Goal: Transaction & Acquisition: Purchase product/service

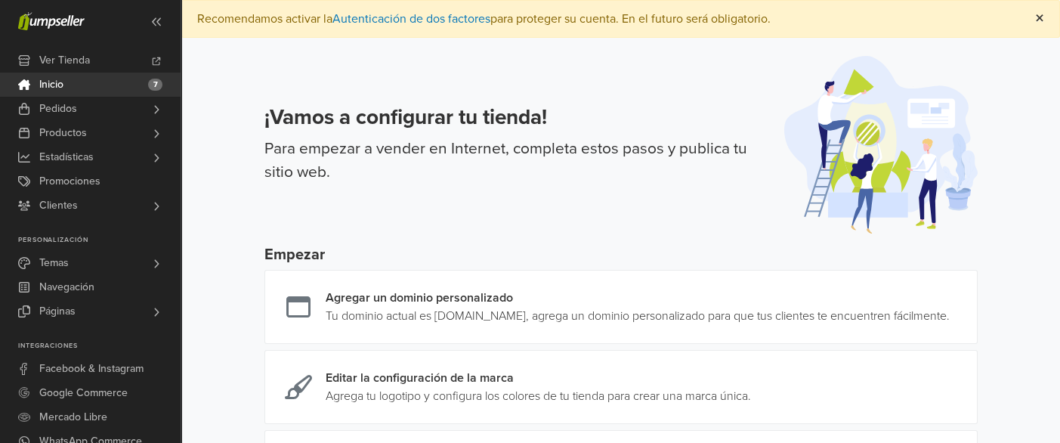
click at [1035, 26] on span "×" at bounding box center [1039, 19] width 9 height 22
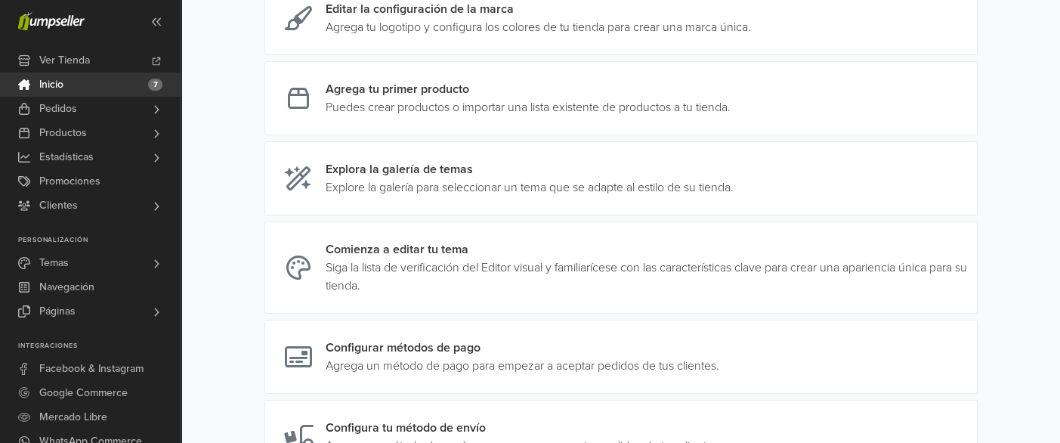
scroll to position [314, 0]
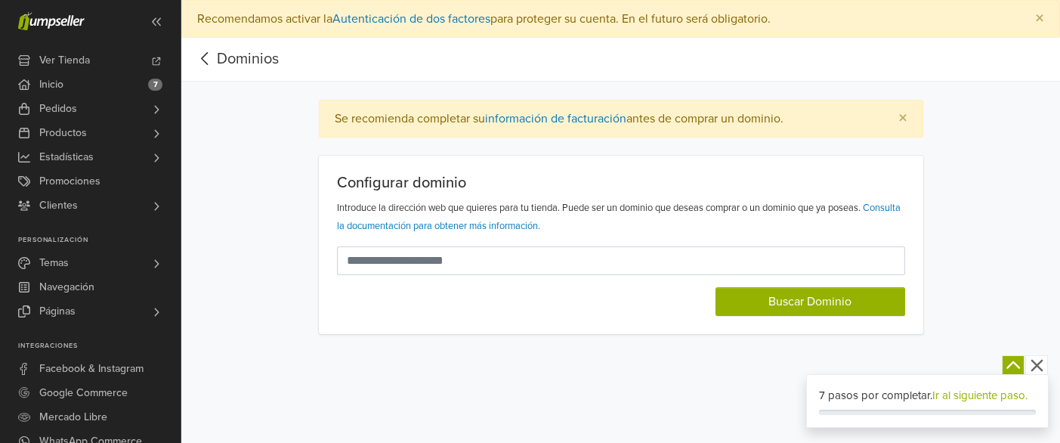
scroll to position [73, 0]
click at [908, 118] on span "×" at bounding box center [902, 118] width 9 height 22
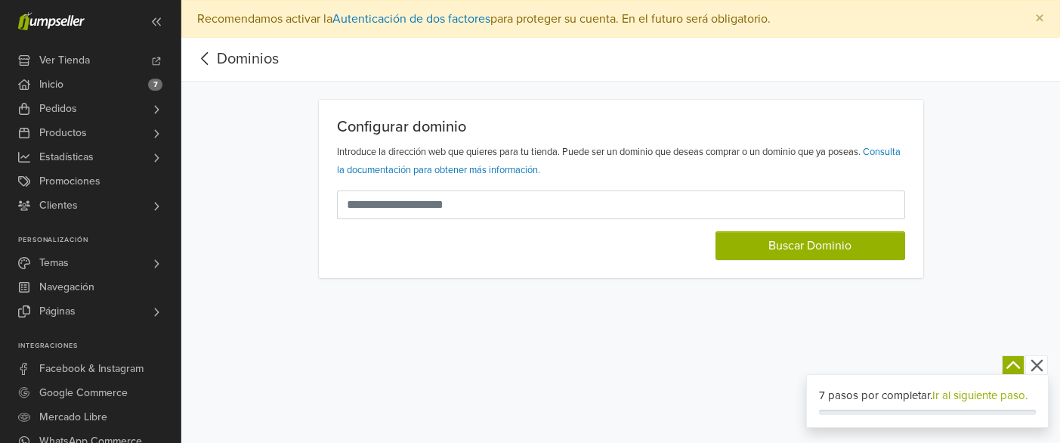
scroll to position [0, 0]
click at [1035, 9] on button "×" at bounding box center [1039, 19] width 39 height 36
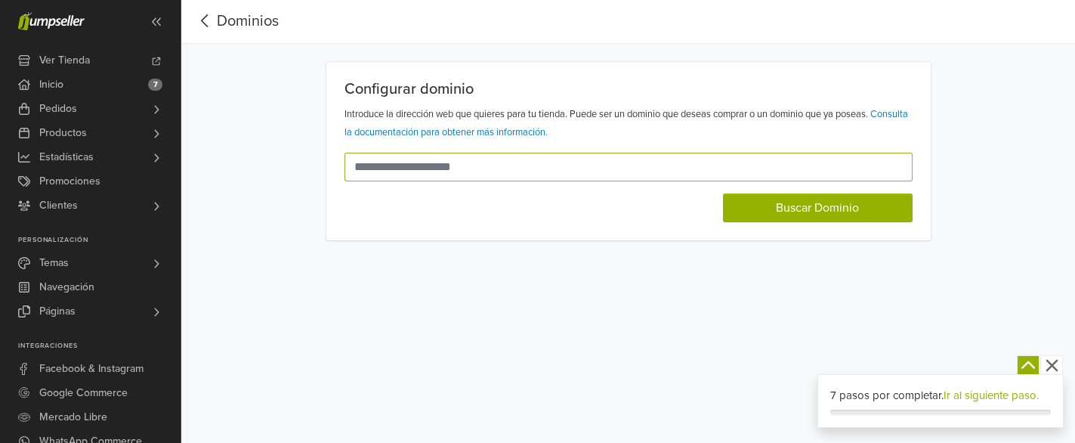
click at [499, 181] on input "text" at bounding box center [620, 167] width 550 height 29
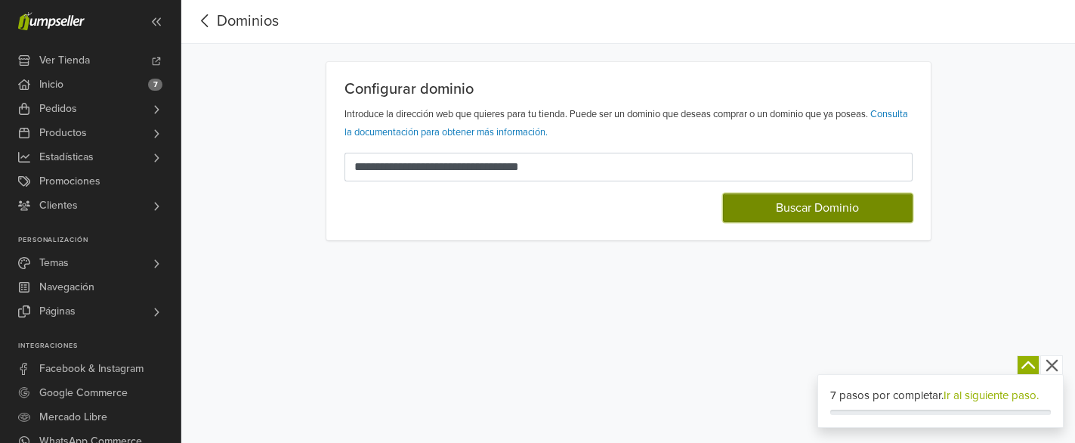
click at [903, 222] on button "Buscar Dominio" at bounding box center [818, 207] width 190 height 29
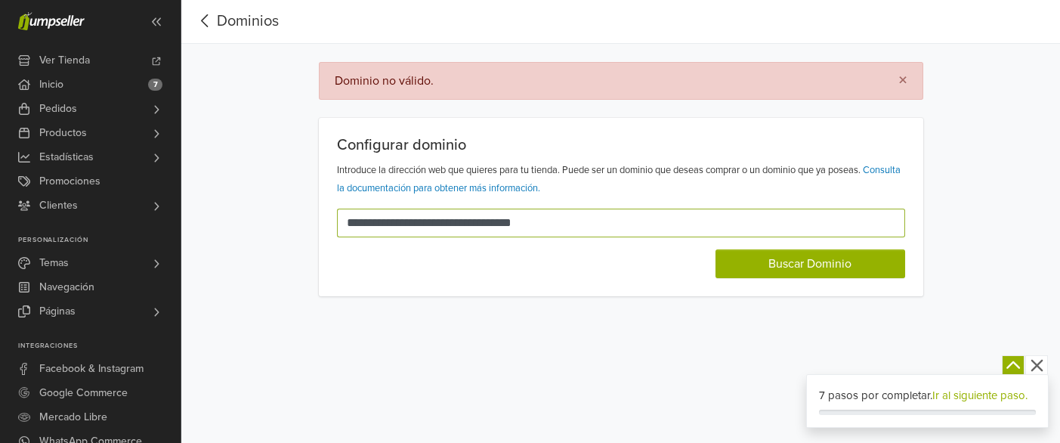
click at [382, 237] on input "**********" at bounding box center [612, 223] width 550 height 29
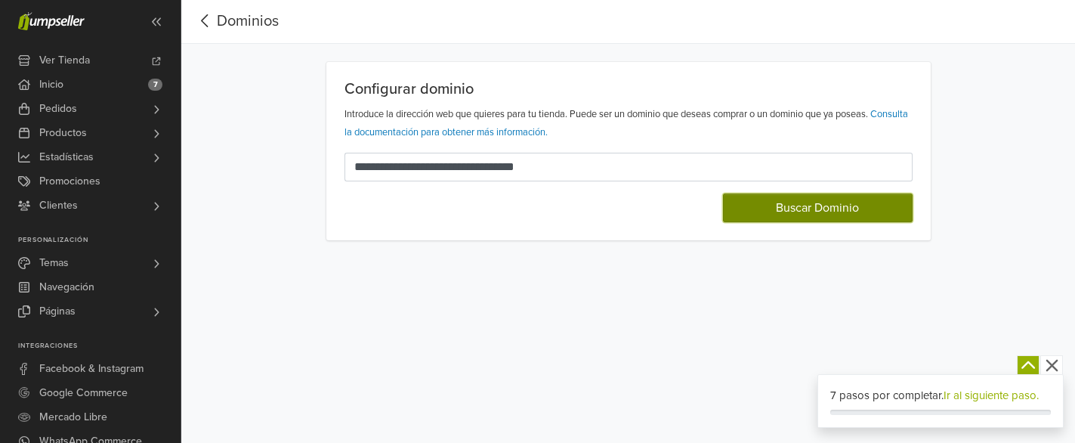
click at [799, 222] on button "Buscar Dominio" at bounding box center [818, 207] width 190 height 29
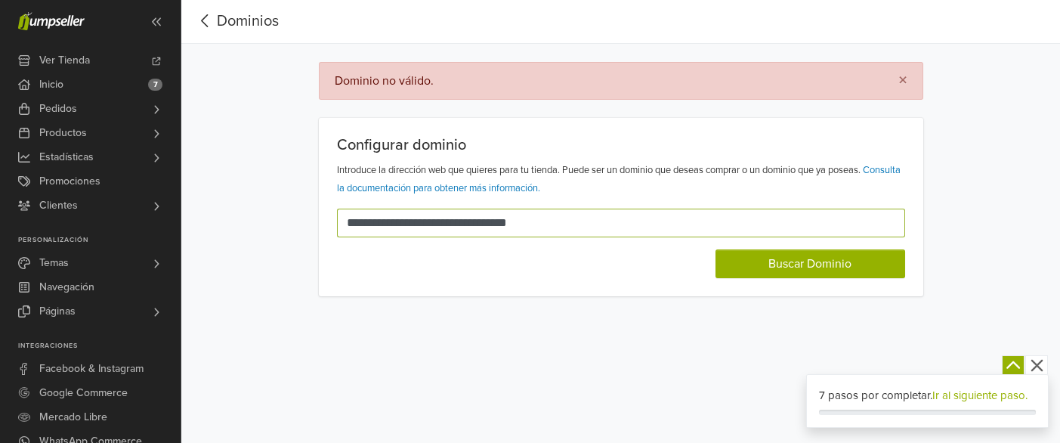
click at [349, 237] on input "**********" at bounding box center [612, 223] width 550 height 29
click at [353, 237] on input "**********" at bounding box center [612, 223] width 550 height 29
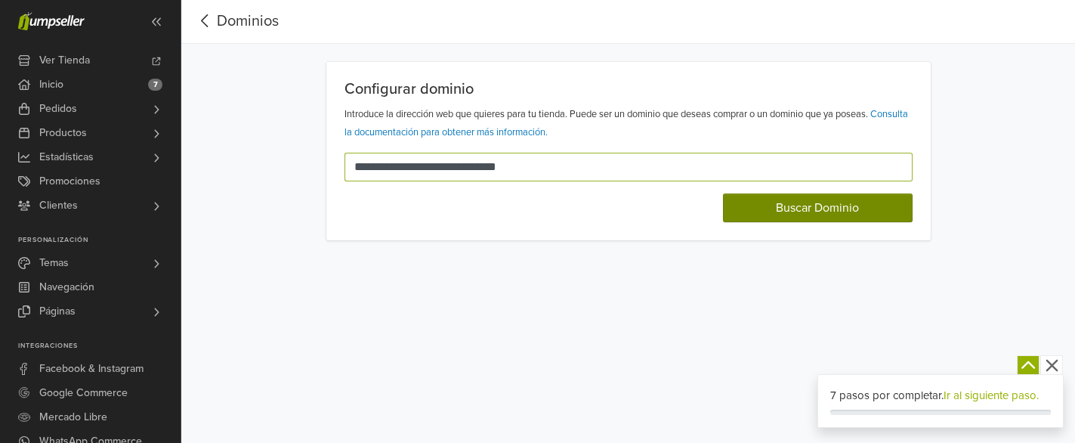
type input "**********"
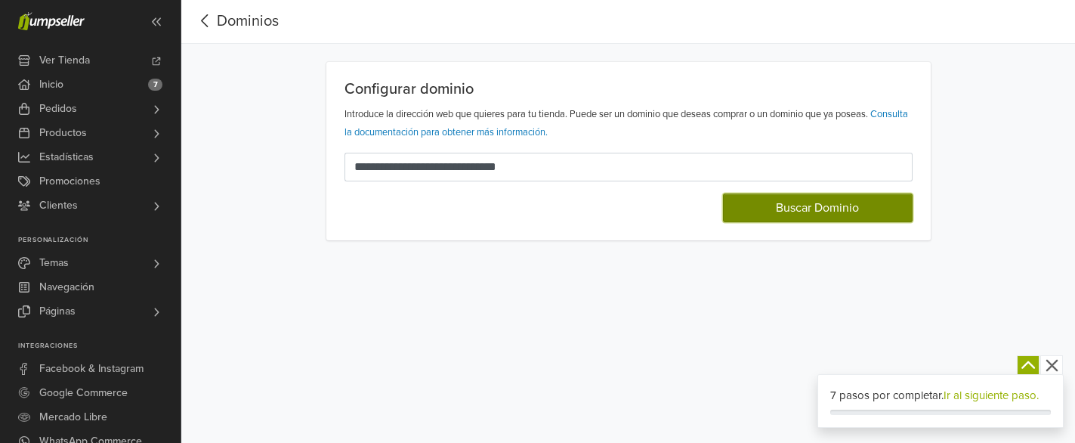
click at [814, 222] on button "Buscar Dominio" at bounding box center [818, 207] width 190 height 29
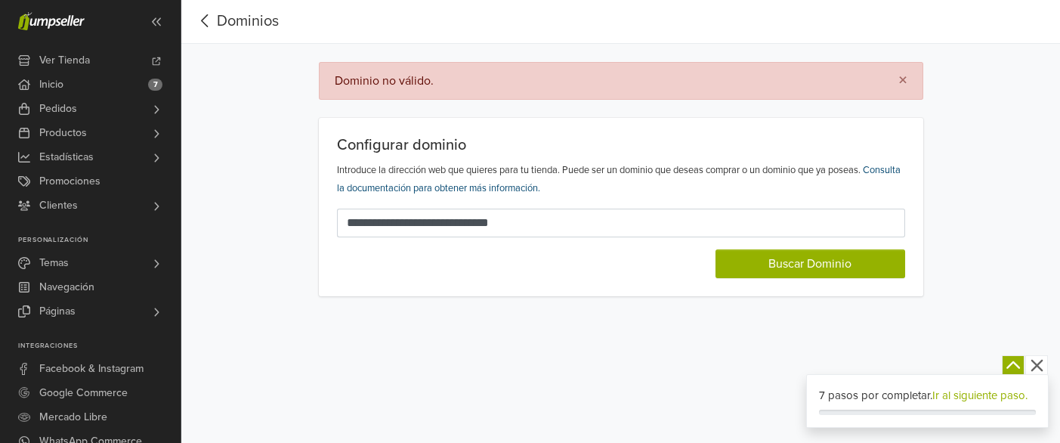
click at [425, 194] on link "Consulta la documentación para obtener más información." at bounding box center [619, 179] width 564 height 30
click at [971, 388] on link "Ir al siguiente paso." at bounding box center [979, 395] width 95 height 14
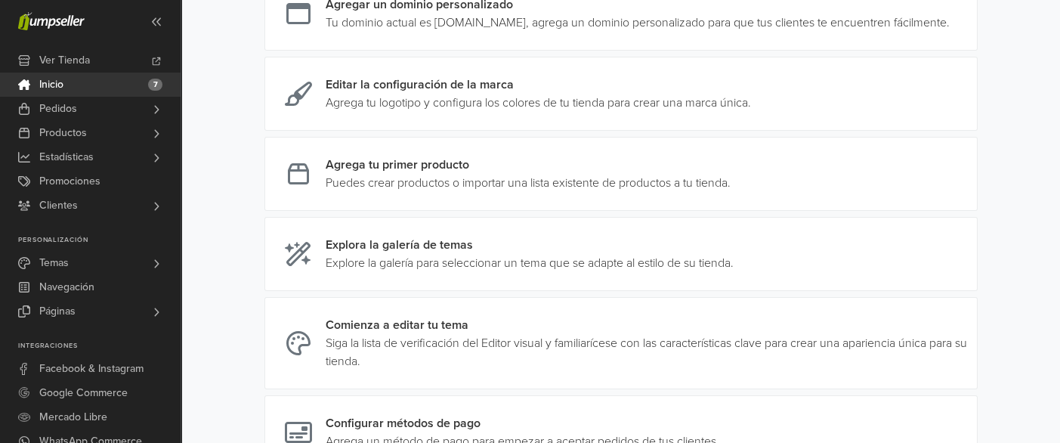
scroll to position [295, 0]
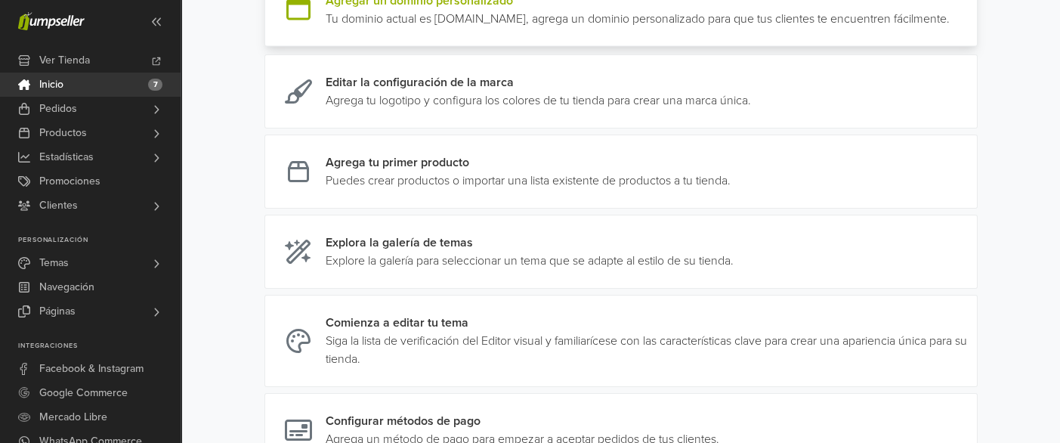
click at [950, 28] on link at bounding box center [950, 10] width 0 height 36
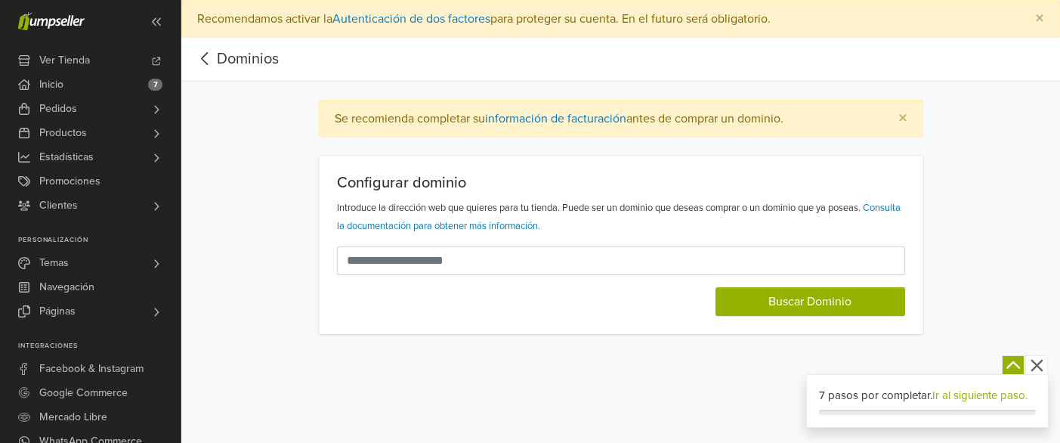
scroll to position [87, 0]
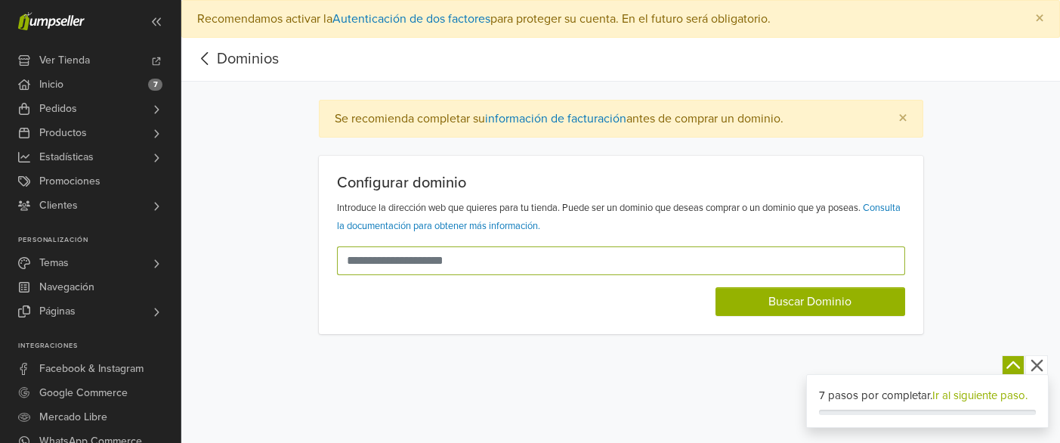
click at [359, 275] on input "text" at bounding box center [612, 260] width 550 height 29
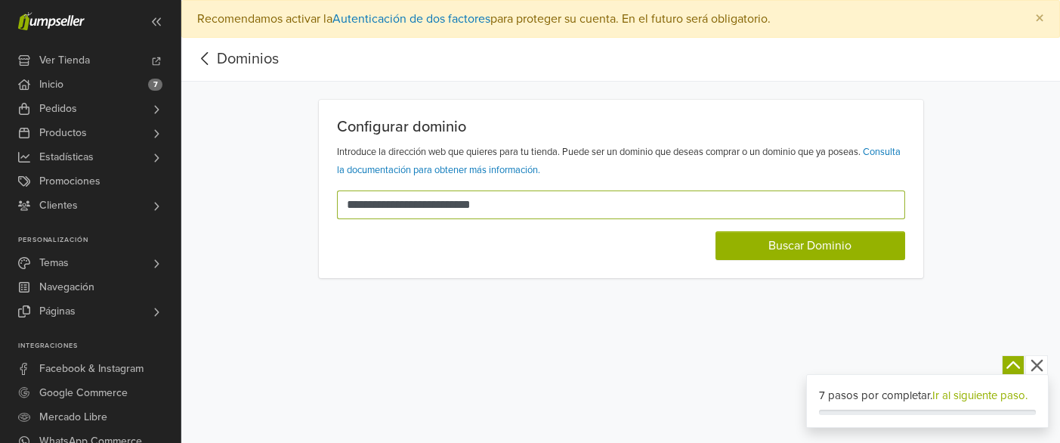
type input "**********"
click at [716, 231] on button "Buscar Dominio" at bounding box center [811, 245] width 190 height 29
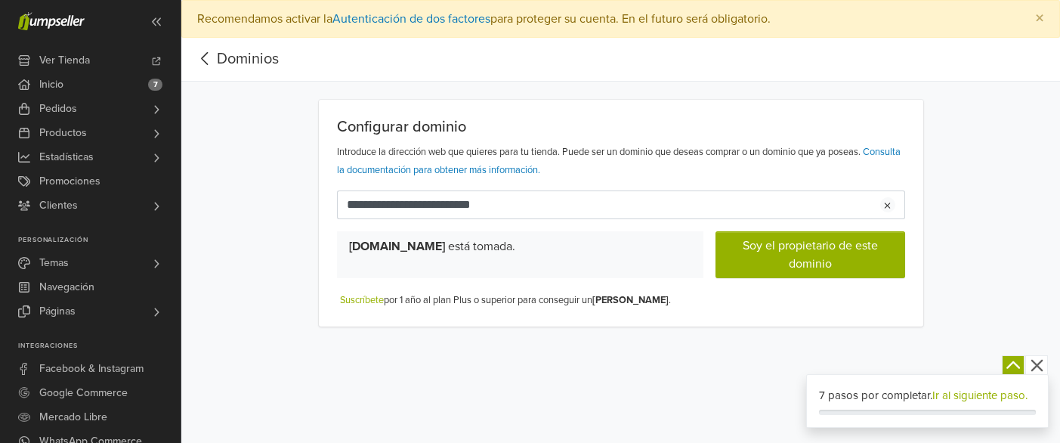
scroll to position [77, 0]
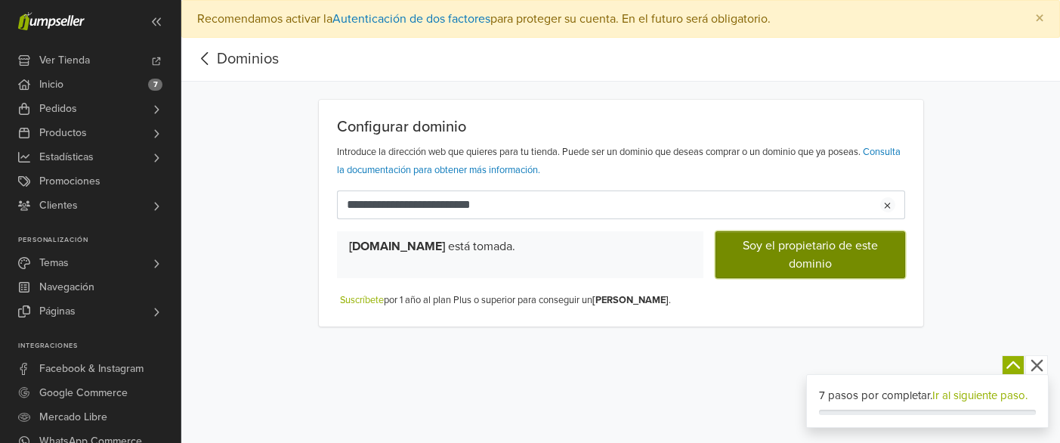
click at [905, 278] on button "Soy el propietario de este dominio" at bounding box center [811, 254] width 190 height 47
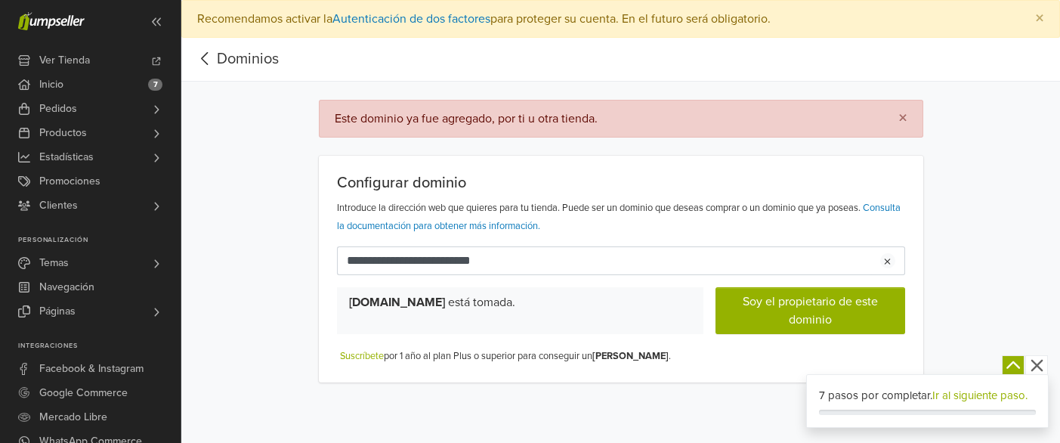
click at [1036, 360] on icon "button" at bounding box center [1037, 366] width 12 height 12
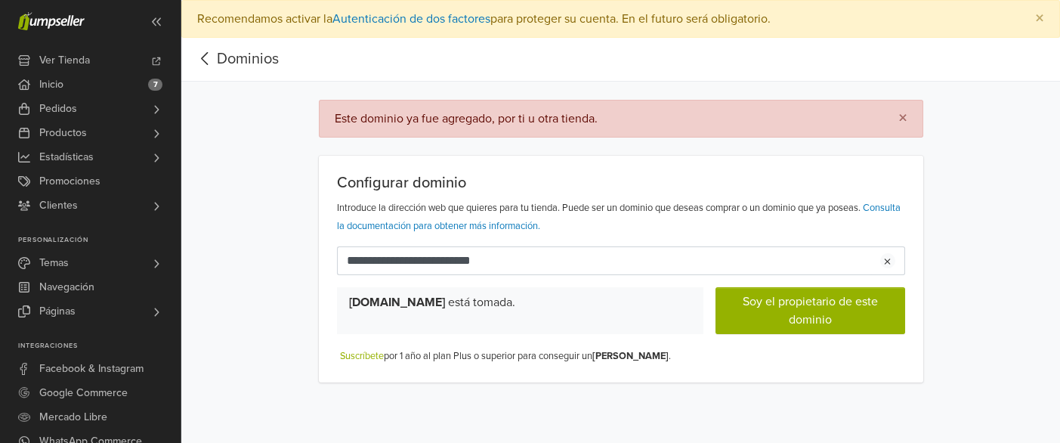
scroll to position [153, 0]
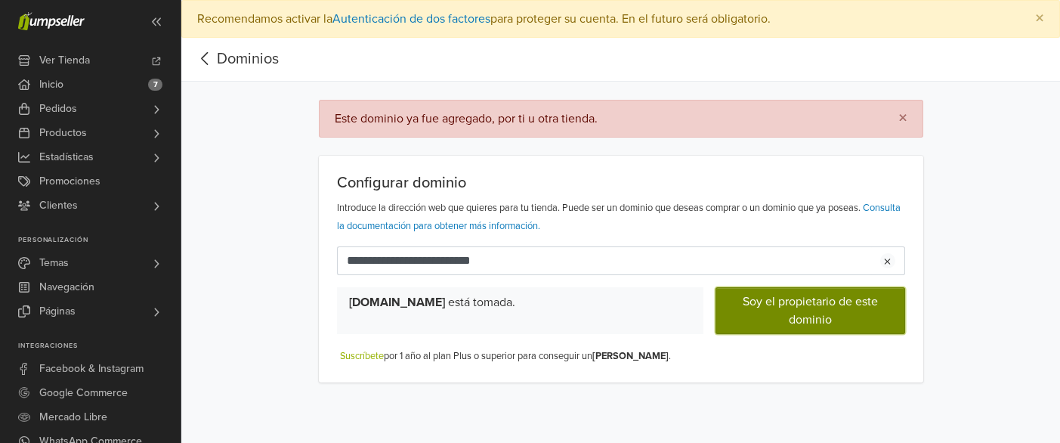
click at [828, 305] on button "Soy el propietario de este dominio" at bounding box center [811, 310] width 190 height 47
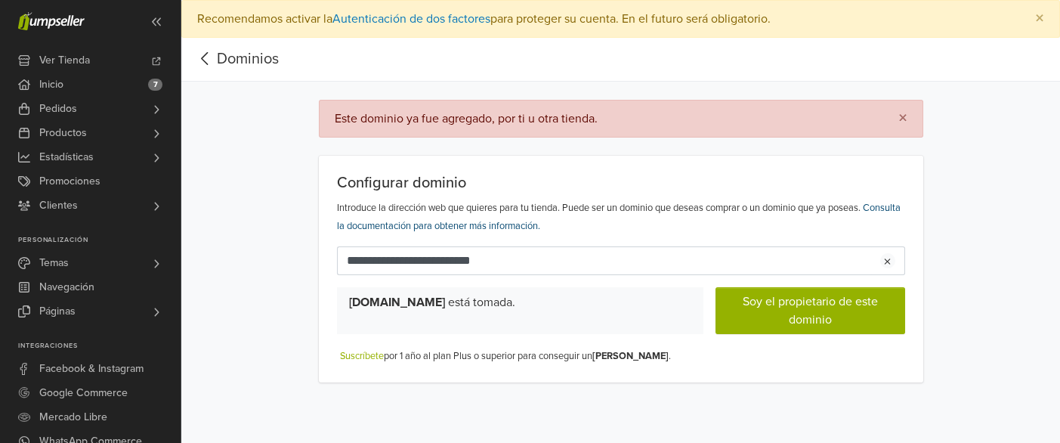
click at [548, 202] on link "Consulta la documentación para obtener más información." at bounding box center [619, 217] width 564 height 30
click at [905, 246] on button "button" at bounding box center [888, 260] width 34 height 29
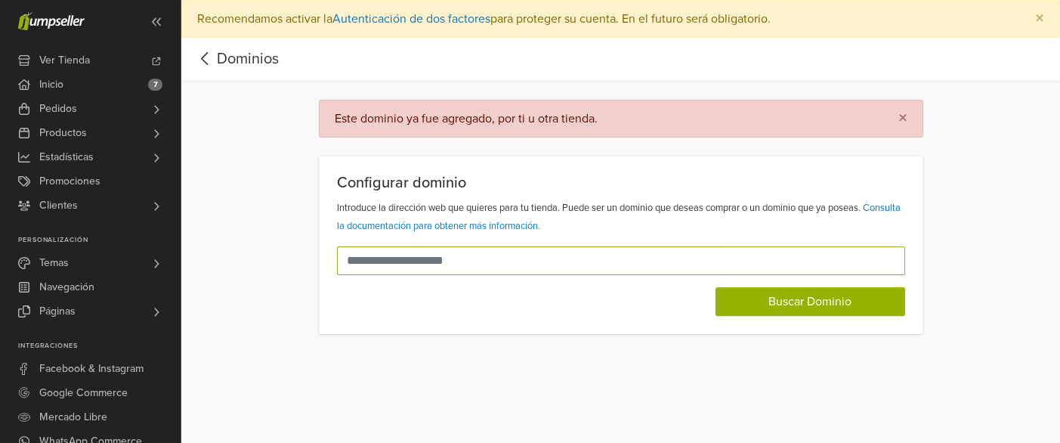
click at [514, 275] on input "text" at bounding box center [612, 260] width 550 height 29
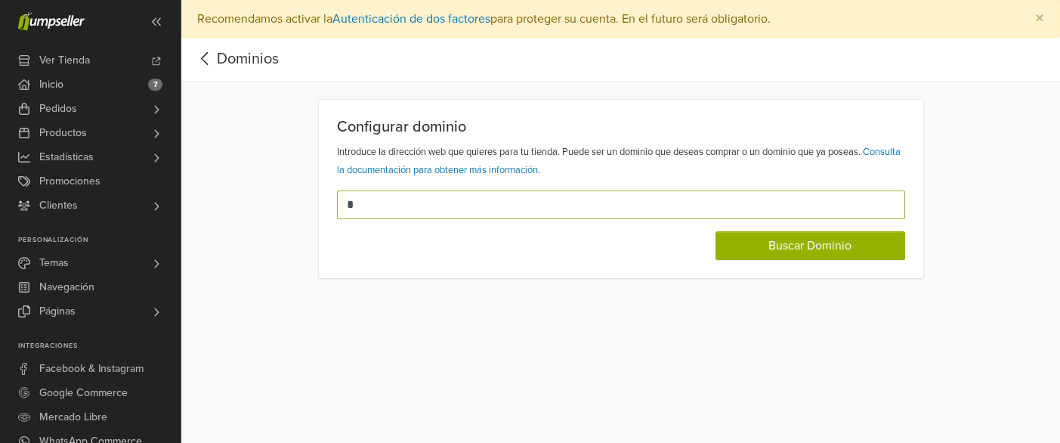
scroll to position [11, 0]
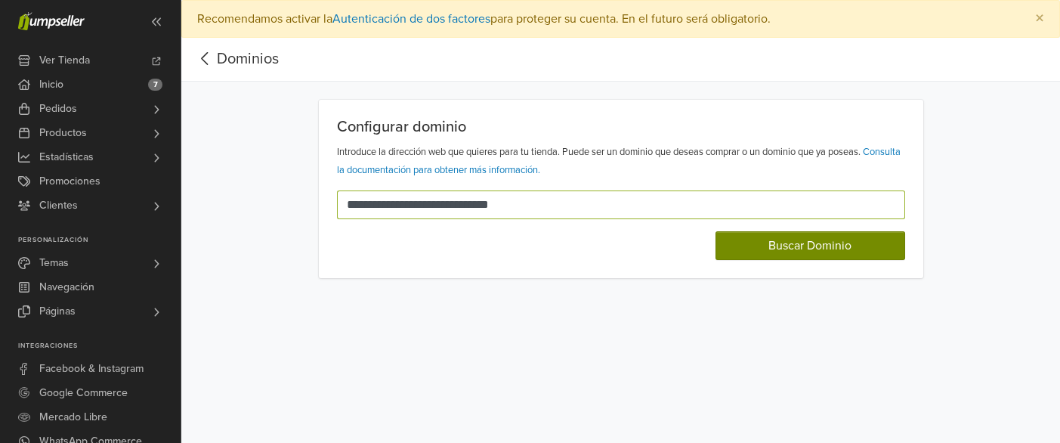
type input "**********"
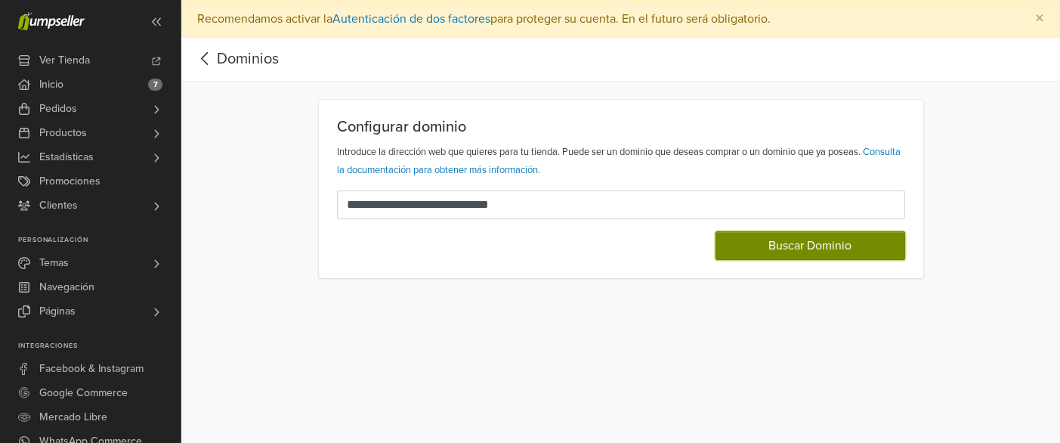
click at [834, 260] on button "Buscar Dominio" at bounding box center [811, 245] width 190 height 29
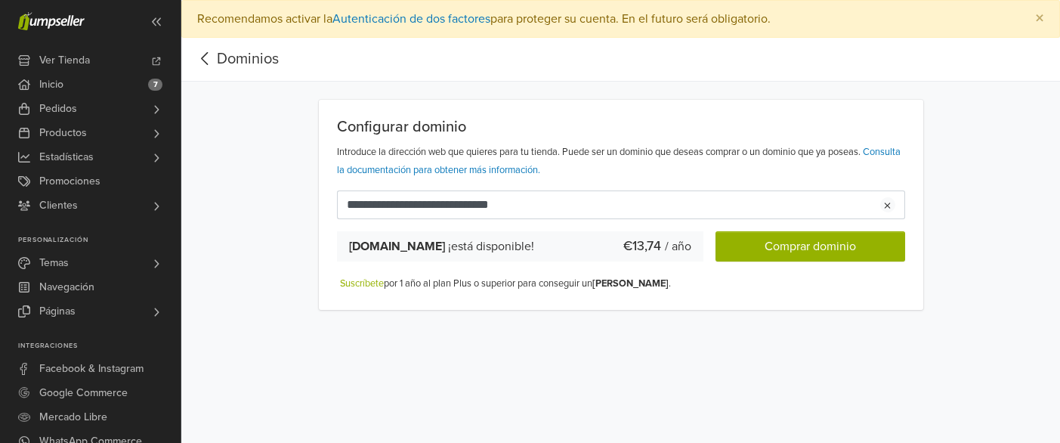
scroll to position [72, 0]
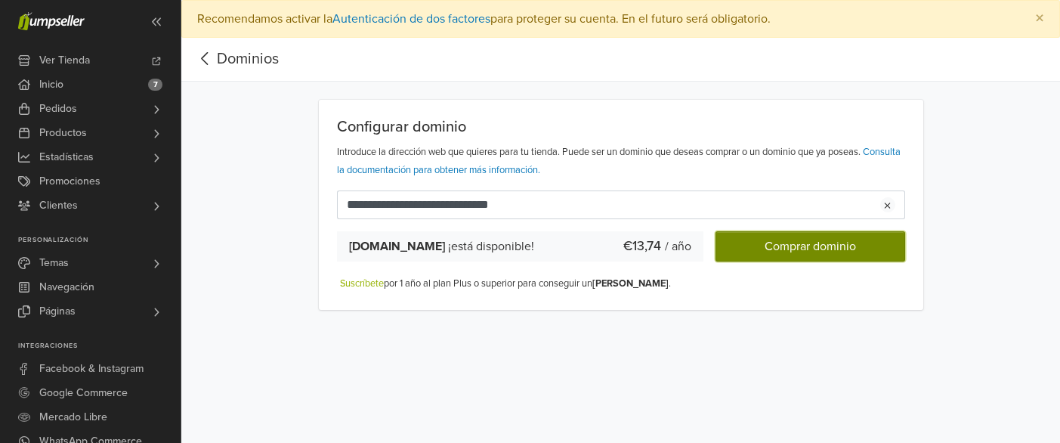
click at [852, 261] on button "Comprar dominio" at bounding box center [811, 246] width 190 height 30
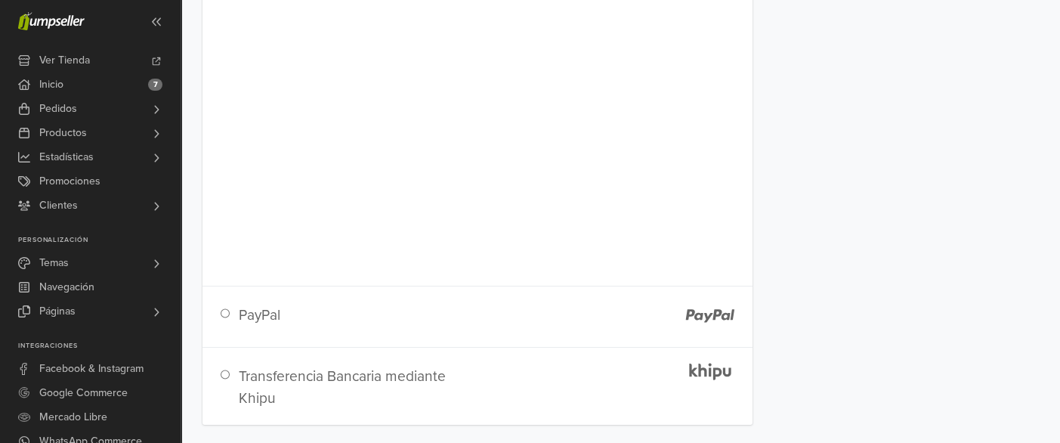
scroll to position [685, 0]
click at [292, 366] on div "Transferencia Bancaria mediante Khipu" at bounding box center [478, 389] width 514 height 47
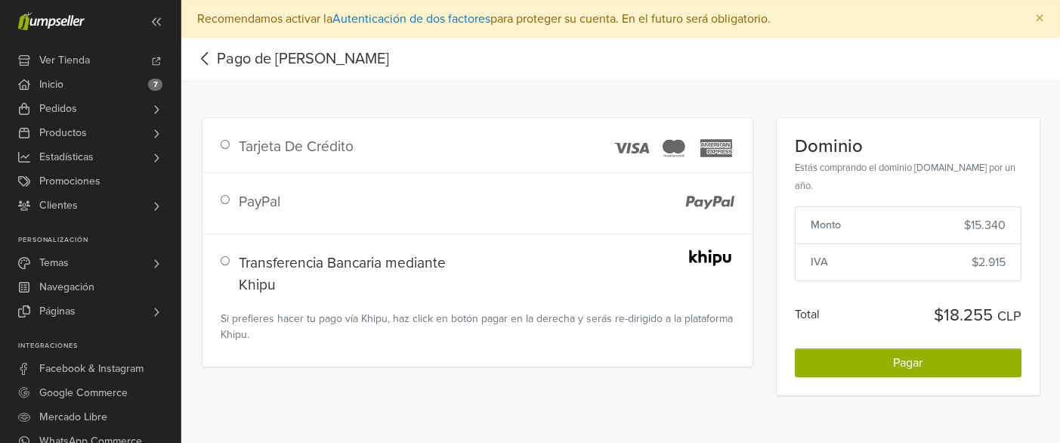
scroll to position [172, 0]
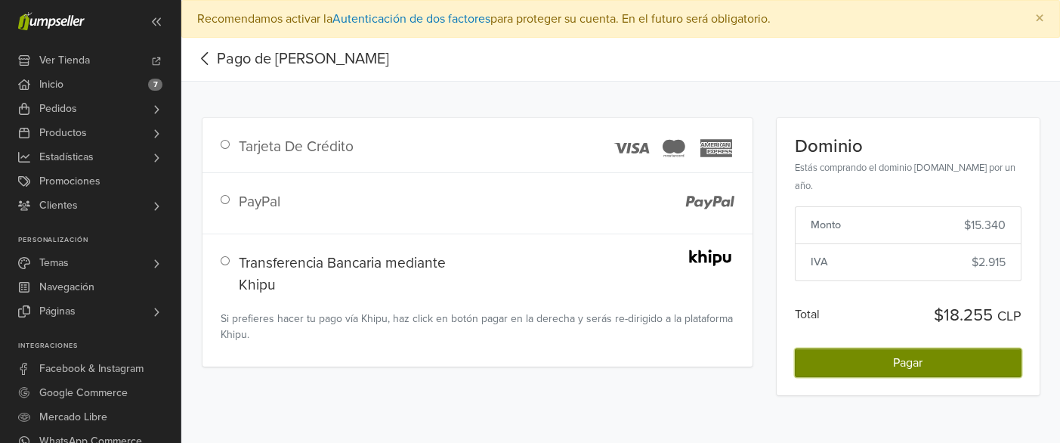
click at [967, 377] on button "Pagar" at bounding box center [908, 362] width 227 height 29
